Goal: Task Accomplishment & Management: Manage account settings

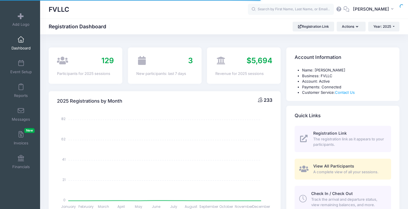
select select
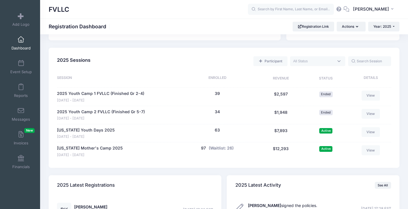
scroll to position [258, 0]
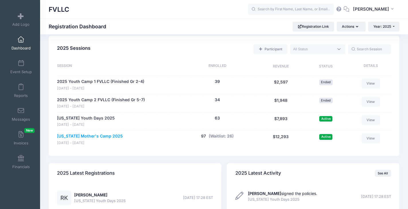
click at [90, 135] on link "Montana Mother's Camp 2025" at bounding box center [90, 136] width 66 height 6
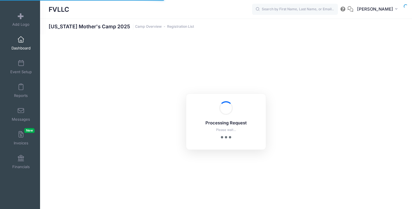
select select "10"
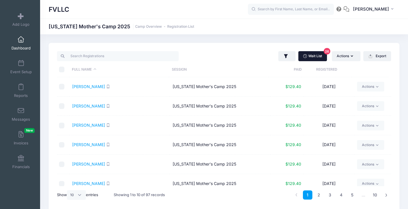
click at [314, 53] on link "Wait List 26" at bounding box center [312, 56] width 29 height 10
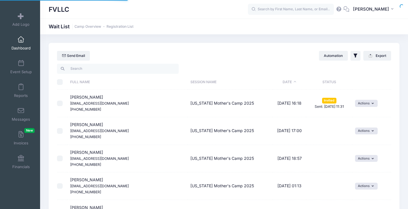
select select "50"
click at [17, 44] on link "Dashboard" at bounding box center [20, 43] width 27 height 20
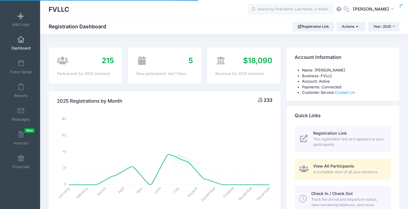
select select
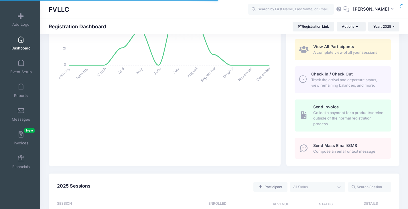
scroll to position [200, 0]
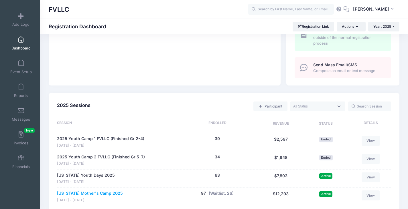
click at [92, 194] on link "[US_STATE] Mother's Camp 2025" at bounding box center [90, 194] width 66 height 6
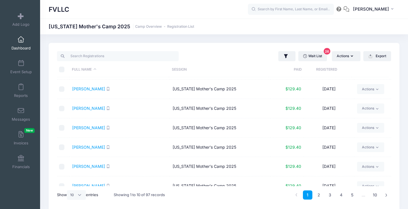
scroll to position [85, 0]
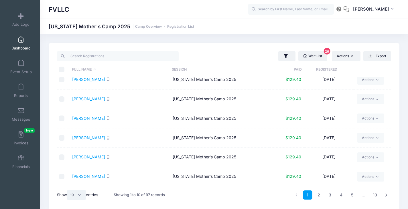
click at [75, 192] on select "All 10 25 50" at bounding box center [76, 195] width 19 height 10
select select "50"
click at [68, 190] on select "All 10 25 50" at bounding box center [76, 195] width 19 height 10
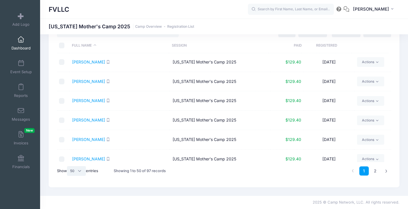
scroll to position [0, 0]
click at [21, 39] on span at bounding box center [21, 40] width 0 height 6
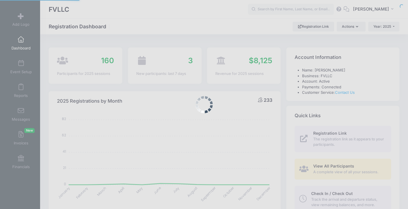
select select
